Goal: Check status: Check status

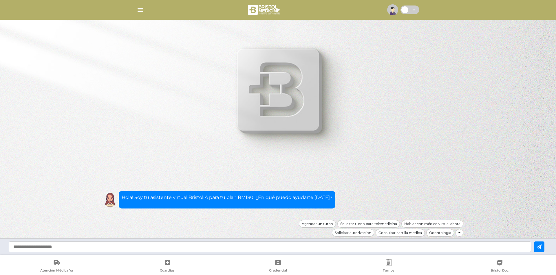
click at [143, 9] on img "button" at bounding box center [140, 9] width 7 height 7
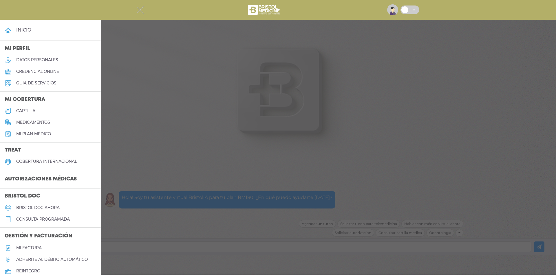
click at [38, 123] on h5 "medicamentos" at bounding box center [33, 122] width 34 height 5
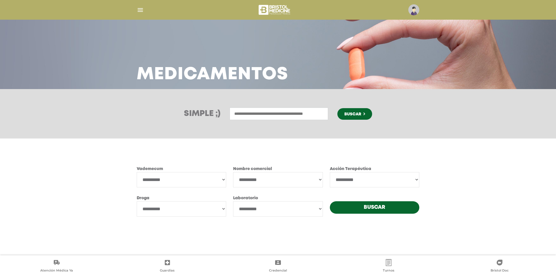
click at [135, 6] on div at bounding box center [278, 10] width 296 height 14
click at [140, 8] on img "button" at bounding box center [140, 9] width 7 height 7
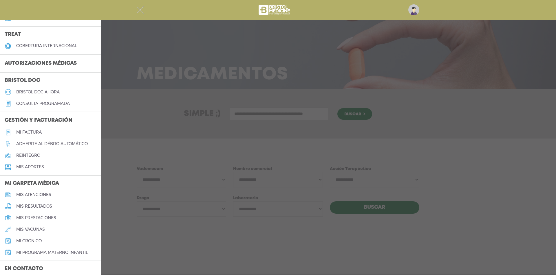
scroll to position [145, 0]
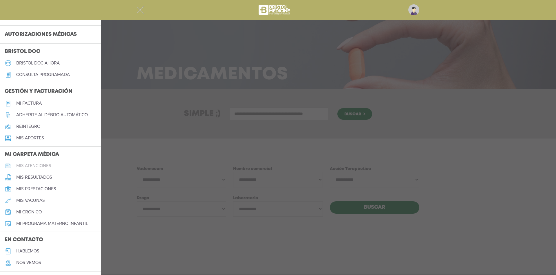
click at [43, 167] on h5 "mis atenciones" at bounding box center [33, 166] width 35 height 5
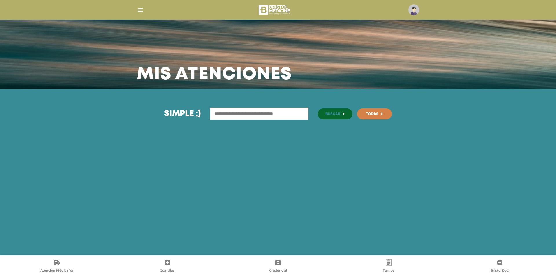
click at [143, 11] on img "button" at bounding box center [140, 9] width 7 height 7
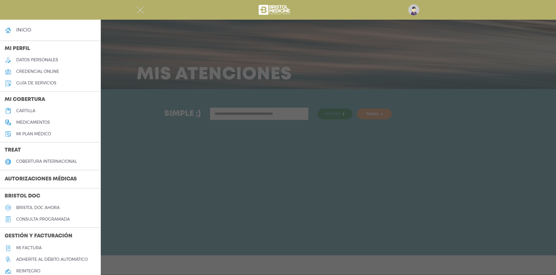
click at [61, 181] on h3 "Autorizaciones médicas" at bounding box center [40, 179] width 81 height 11
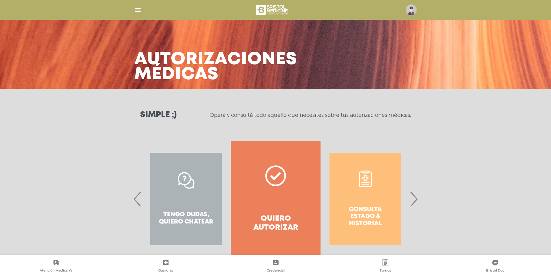
click at [363, 214] on div "Consulta estado & historial" at bounding box center [364, 199] width 89 height 116
click at [370, 222] on div "Consulta estado & historial" at bounding box center [364, 199] width 89 height 116
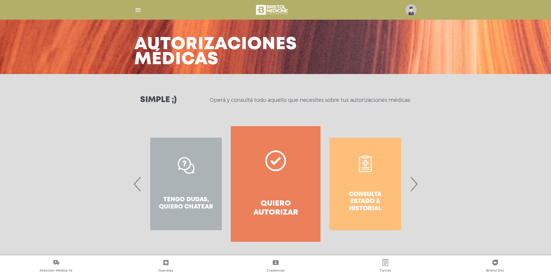
scroll to position [15, 0]
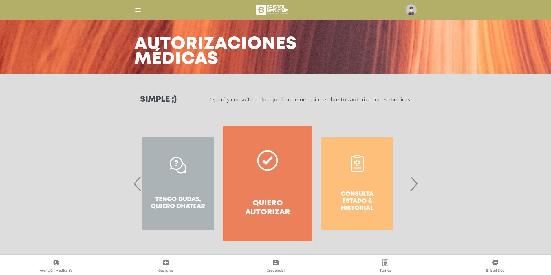
drag, startPoint x: 274, startPoint y: 169, endPoint x: 155, endPoint y: 162, distance: 119.4
click at [257, 164] on icon at bounding box center [267, 160] width 21 height 21
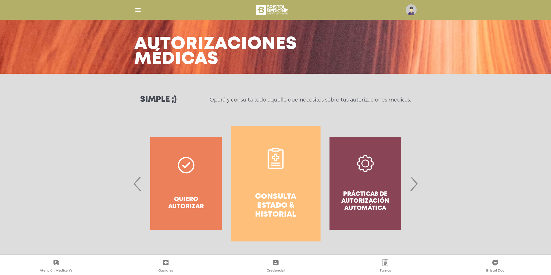
click at [268, 193] on h4 "Consulta estado & historial" at bounding box center [275, 206] width 69 height 27
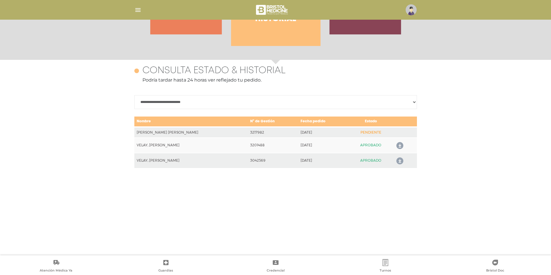
scroll to position [251, 0]
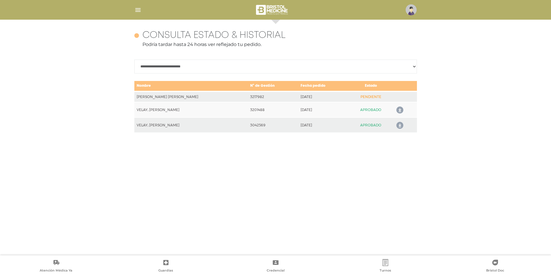
click at [399, 109] on icon at bounding box center [398, 110] width 9 height 9
click at [475, 80] on div "**********" at bounding box center [275, 138] width 551 height 236
